Goal: Task Accomplishment & Management: Use online tool/utility

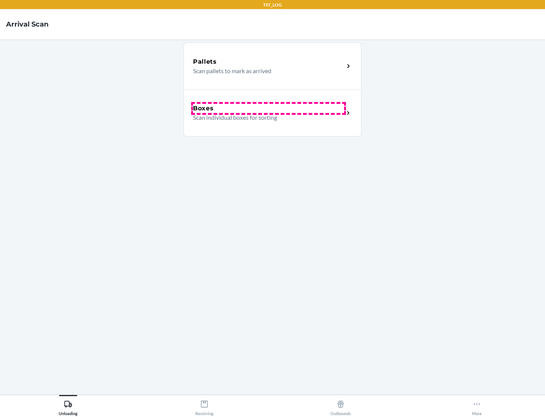
click at [269, 108] on div "Boxes" at bounding box center [268, 108] width 151 height 9
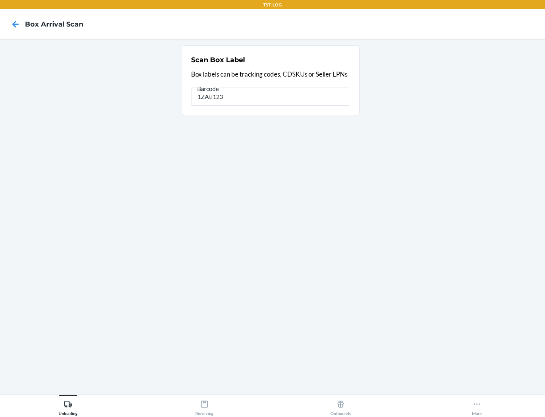
type input "1ZAti123"
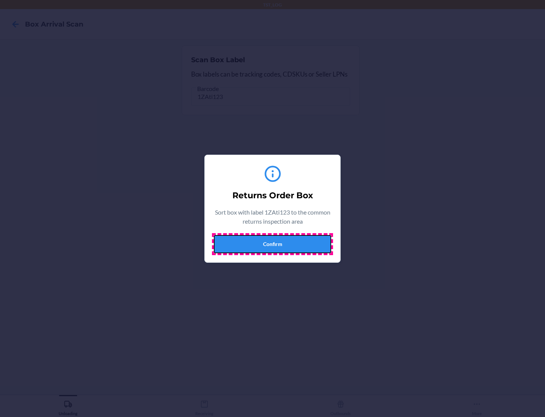
click at [273, 244] on button "Confirm" at bounding box center [272, 244] width 117 height 18
